Goal: Transaction & Acquisition: Book appointment/travel/reservation

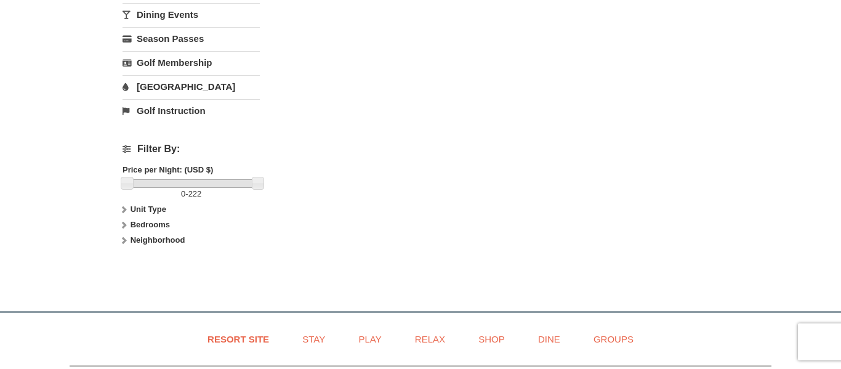
scroll to position [466, 0]
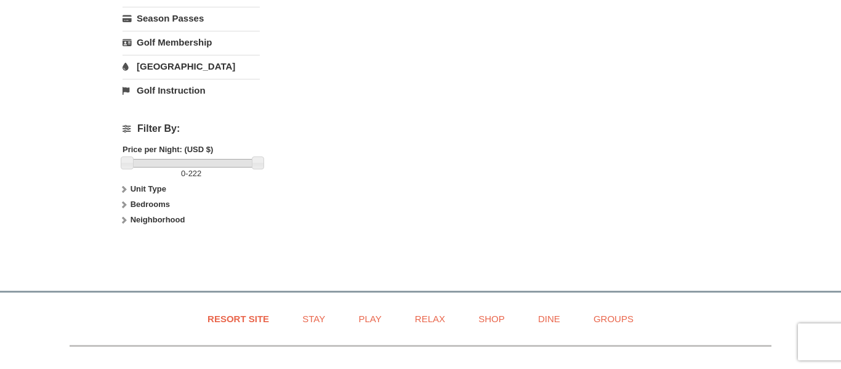
click at [158, 203] on strong "Bedrooms" at bounding box center [150, 204] width 39 height 9
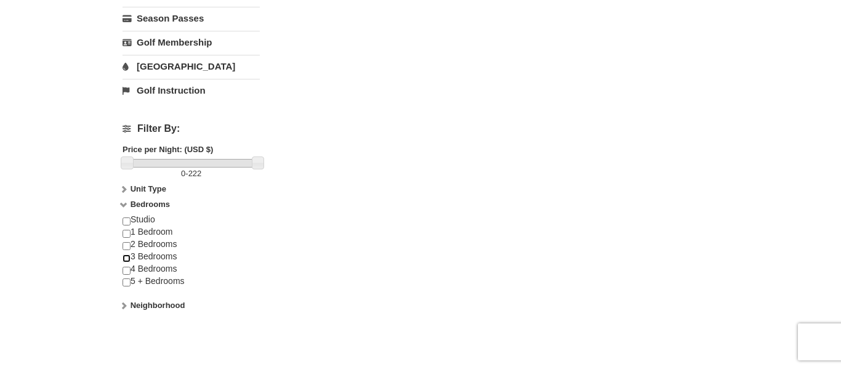
click at [127, 259] on input "checkbox" at bounding box center [127, 258] width 8 height 8
checkbox input "true"
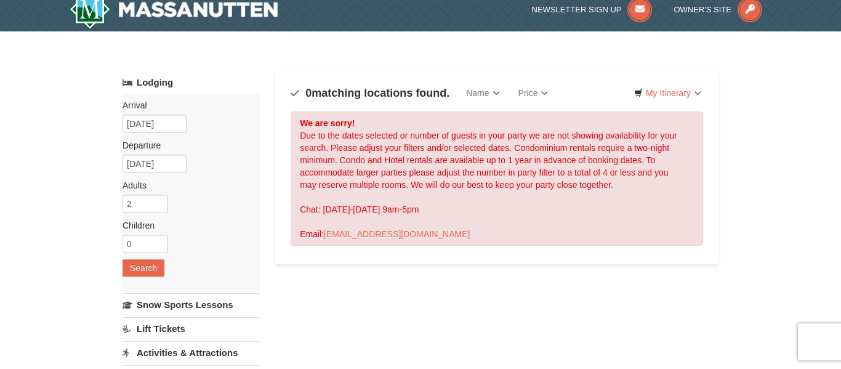
scroll to position [0, 0]
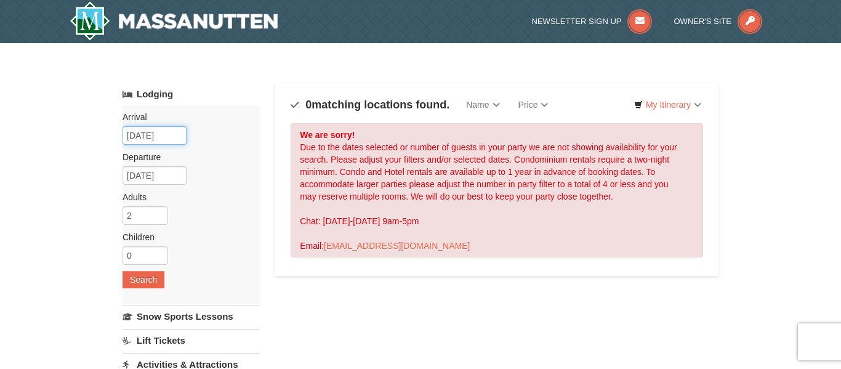
click at [175, 134] on input "[DATE]" at bounding box center [155, 135] width 64 height 18
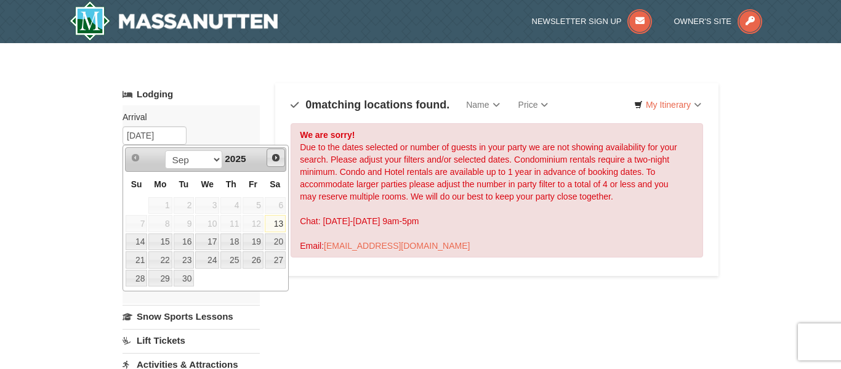
click at [278, 157] on span "Next" at bounding box center [276, 158] width 10 height 10
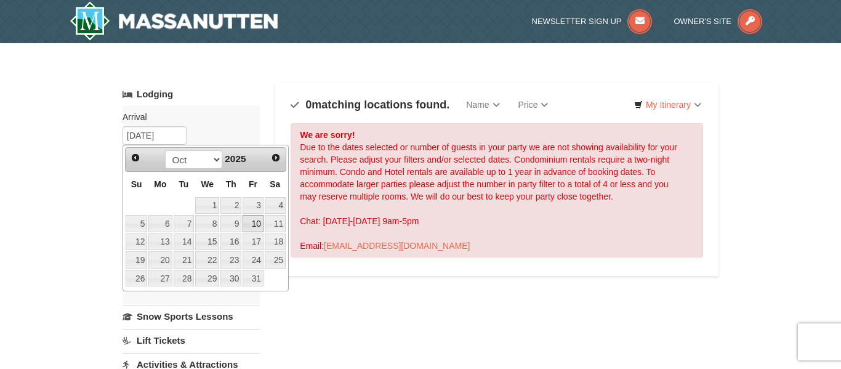
click at [256, 221] on link "10" at bounding box center [253, 223] width 21 height 17
type input "[DATE]"
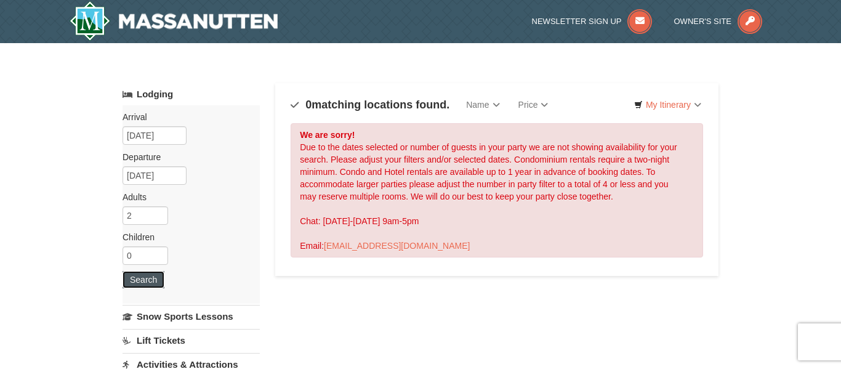
click at [152, 279] on button "Search" at bounding box center [144, 279] width 42 height 17
